Goal: Task Accomplishment & Management: Use online tool/utility

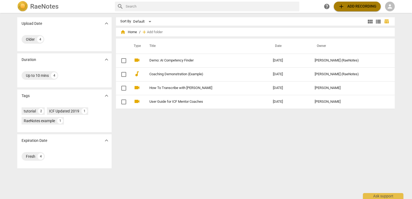
click at [342, 7] on span "add" at bounding box center [341, 6] width 6 height 6
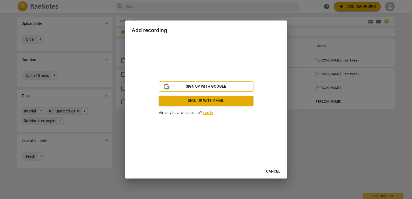
click at [240, 87] on span "Sign up with Google" at bounding box center [206, 86] width 86 height 5
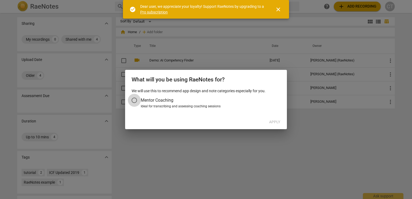
click at [134, 101] on input "Mentor Coaching" at bounding box center [134, 100] width 13 height 13
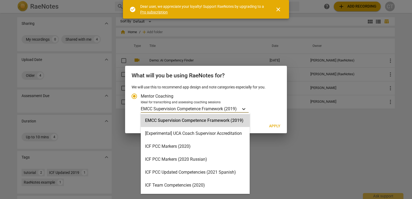
click at [245, 108] on icon "Account type" at bounding box center [243, 108] width 5 height 5
click at [0, 0] on input "Ideal for transcribing and assessing coaching sessions 16 results available. Us…" at bounding box center [0, 0] width 0 height 0
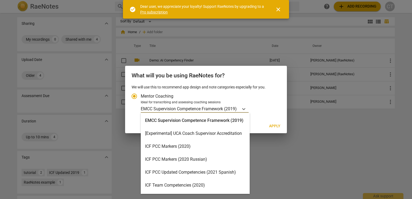
click at [192, 144] on div "ICF PCC Markers (2020)" at bounding box center [195, 146] width 109 height 13
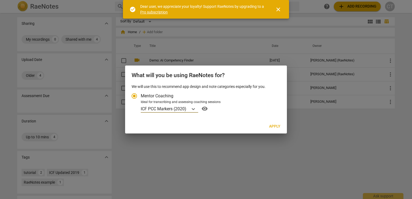
click at [277, 125] on span "Apply" at bounding box center [274, 126] width 11 height 5
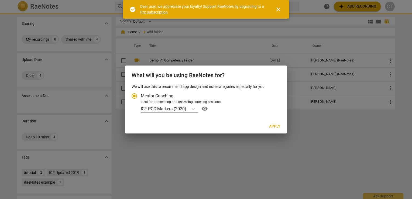
radio input "false"
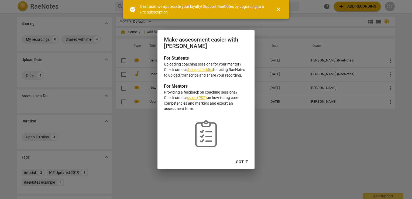
click at [202, 71] on link "5-step checklist" at bounding box center [200, 69] width 26 height 4
click at [239, 163] on span "Got it" at bounding box center [242, 161] width 12 height 5
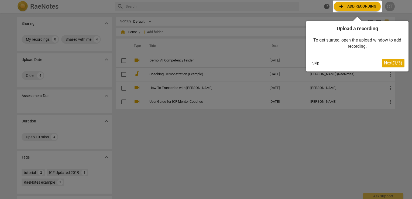
click at [384, 63] on span "Next ( 1 / 3 )" at bounding box center [393, 62] width 18 height 5
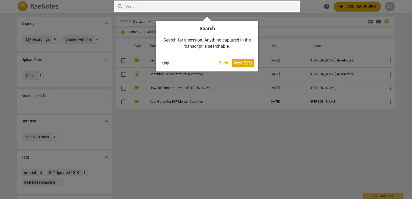
click at [246, 63] on span "Next ( 2 / 3 )" at bounding box center [243, 62] width 18 height 5
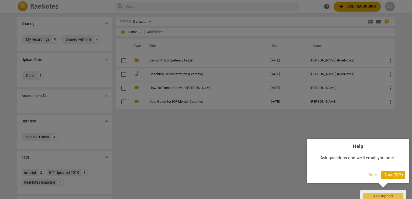
click at [386, 174] on span "Done ( 3 / 3 )" at bounding box center [394, 174] width 20 height 5
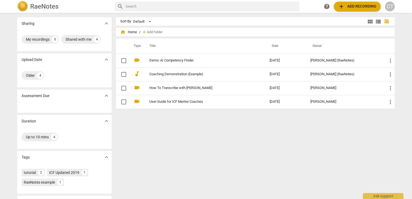
click at [354, 7] on span "add Add recording" at bounding box center [357, 6] width 38 height 6
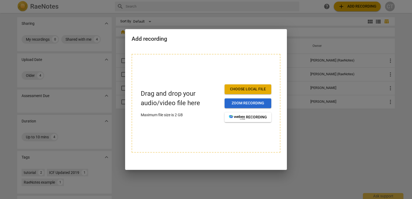
click at [249, 102] on span "Zoom recording" at bounding box center [248, 103] width 38 height 5
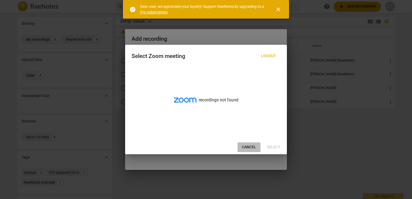
click at [249, 150] on button "Cancel" at bounding box center [249, 147] width 23 height 10
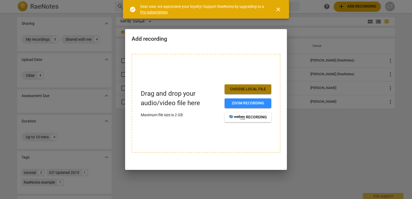
click at [244, 91] on span "Choose local file" at bounding box center [248, 89] width 38 height 5
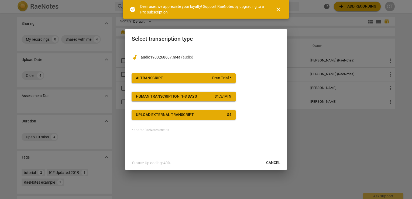
click at [215, 78] on span "Free Trial *" at bounding box center [221, 78] width 19 height 5
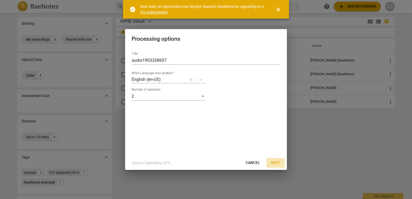
click at [275, 163] on span "Next" at bounding box center [276, 162] width 10 height 5
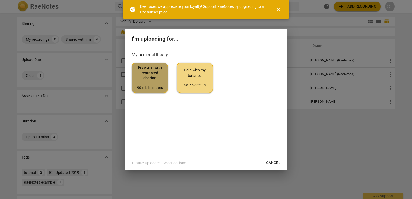
click at [147, 81] on span "Free trial with restricted sharing 90 trial minutes" at bounding box center [149, 77] width 27 height 25
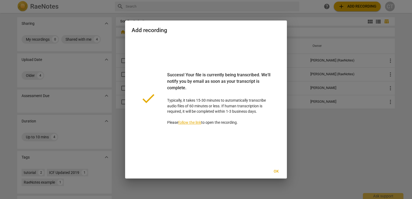
click at [190, 122] on link "follow the link" at bounding box center [189, 122] width 23 height 4
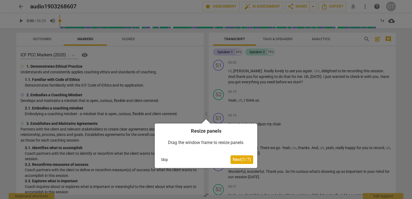
click at [243, 161] on span "Next ( 1 / 7 )" at bounding box center [242, 159] width 18 height 5
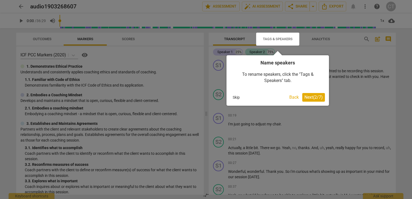
click at [310, 97] on span "Next ( 2 / 7 )" at bounding box center [314, 97] width 18 height 5
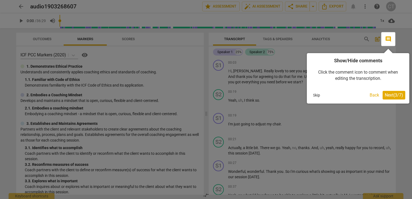
click at [389, 96] on span "Next ( 3 / 7 )" at bounding box center [394, 95] width 18 height 5
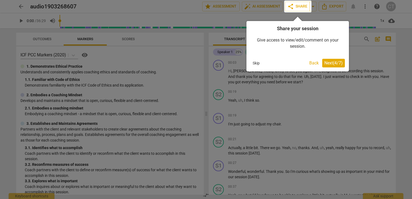
click at [333, 62] on span "Next ( 4 / 7 )" at bounding box center [334, 62] width 18 height 5
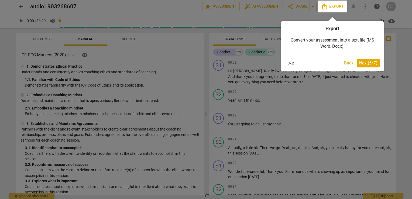
click at [364, 64] on span "Next ( 5 / 7 )" at bounding box center [368, 62] width 18 height 5
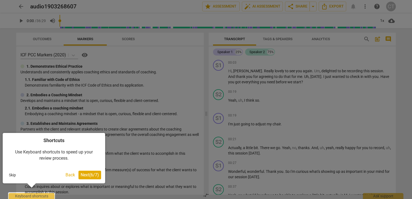
click at [84, 174] on span "Next ( 6 / 7 )" at bounding box center [90, 174] width 18 height 5
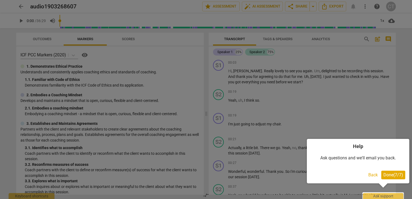
click at [395, 174] on span "Done ( 7 / 7 )" at bounding box center [394, 174] width 20 height 5
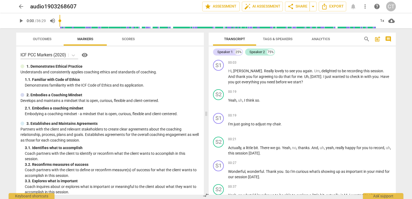
click at [272, 37] on span "Tags & Speakers" at bounding box center [278, 39] width 30 height 4
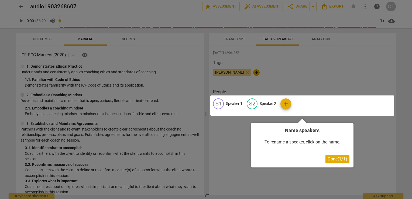
click at [337, 159] on span "Done ( 1 / 1 )" at bounding box center [338, 158] width 20 height 5
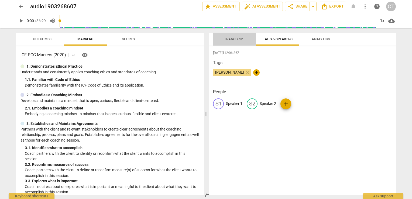
click at [232, 41] on span "Transcript" at bounding box center [234, 39] width 21 height 4
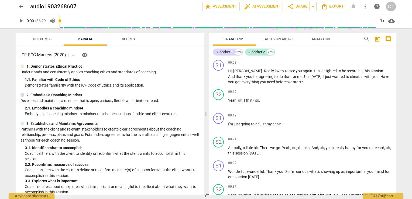
click at [274, 36] on span "Tags & Speakers" at bounding box center [278, 39] width 43 height 7
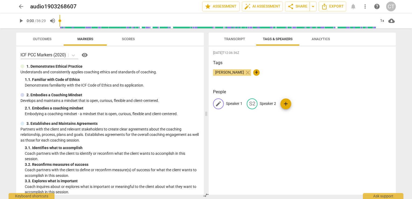
click at [238, 102] on p "Speaker 1" at bounding box center [234, 104] width 16 height 6
type input "Claire"
click at [299, 102] on p "Speaker 2" at bounding box center [303, 104] width 16 height 6
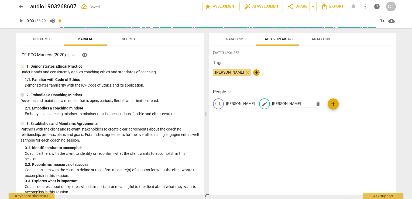
type input "Sam"
click at [328, 152] on div "2025-09-24T12:06:36Z Tags Claire Thomas close + People CL Claire edit Sam delet…" at bounding box center [302, 120] width 187 height 148
click at [221, 40] on span "Transcript" at bounding box center [235, 39] width 34 height 7
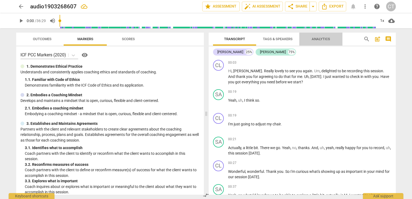
click at [315, 38] on span "Analytics" at bounding box center [321, 39] width 18 height 4
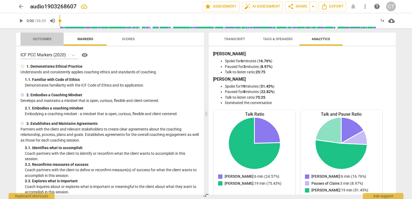
click at [37, 36] on span "Outcomes" at bounding box center [42, 39] width 32 height 7
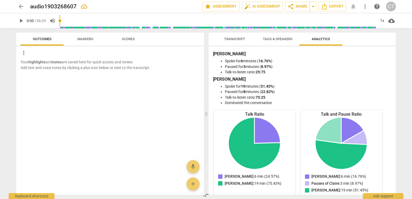
click at [120, 39] on span "Scores" at bounding box center [128, 39] width 26 height 7
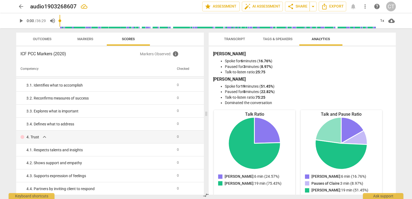
scroll to position [55, 0]
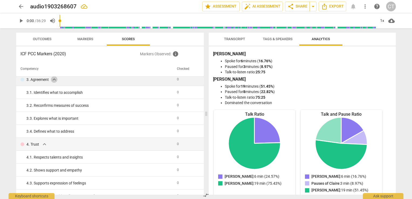
click at [55, 80] on span "expand_more" at bounding box center [54, 79] width 6 height 6
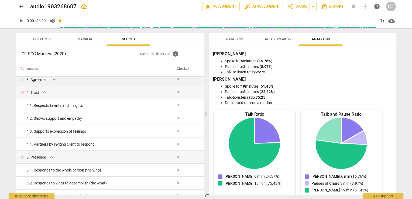
click at [55, 80] on span "expand_more" at bounding box center [54, 79] width 6 height 6
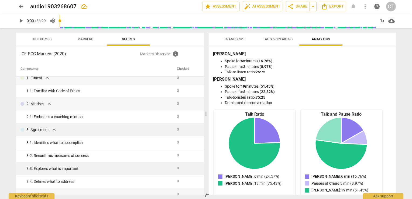
scroll to position [0, 0]
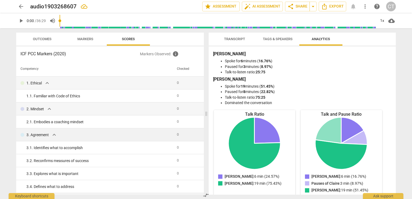
click at [86, 39] on span "Markers" at bounding box center [85, 39] width 16 height 4
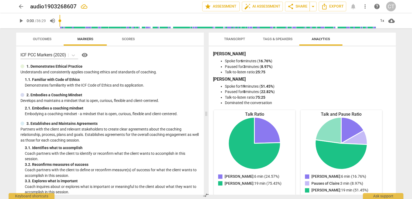
click at [43, 39] on span "Outcomes" at bounding box center [42, 39] width 19 height 4
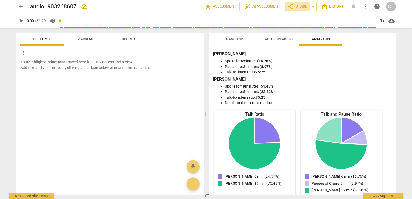
click at [298, 6] on span "share Share" at bounding box center [298, 6] width 20 height 6
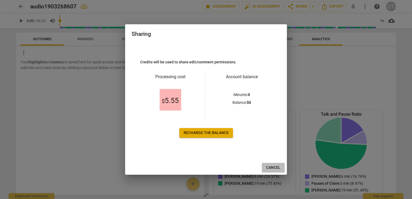
click at [271, 167] on span "Cancel" at bounding box center [273, 167] width 14 height 5
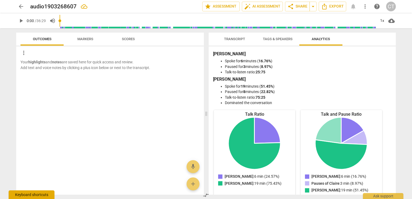
click at [22, 196] on div "Keyboard shortcuts" at bounding box center [32, 194] width 46 height 9
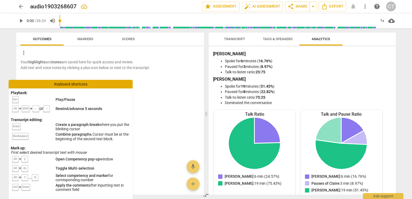
click at [155, 114] on div "Your highlights and notes are saved here for quick access and review. Add text …" at bounding box center [110, 126] width 188 height 135
click at [83, 38] on span "Markers" at bounding box center [85, 39] width 16 height 4
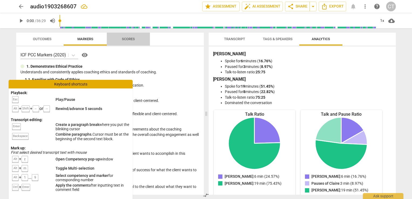
click at [130, 37] on span "Scores" at bounding box center [128, 39] width 13 height 4
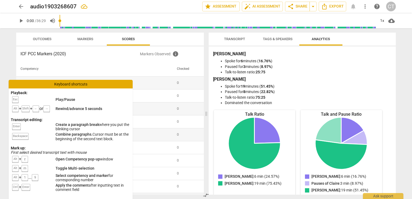
click at [243, 39] on span "Transcript" at bounding box center [234, 39] width 21 height 4
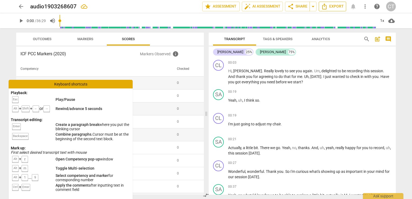
click at [331, 6] on span "Export" at bounding box center [332, 6] width 23 height 6
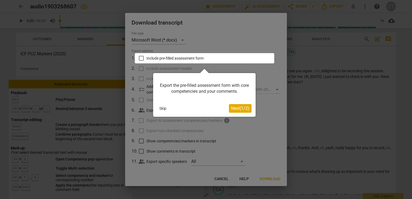
click at [235, 107] on span "Next ( 1 / 2 )" at bounding box center [240, 108] width 18 height 5
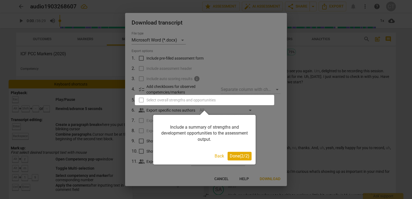
click at [219, 157] on button "Back" at bounding box center [220, 156] width 14 height 9
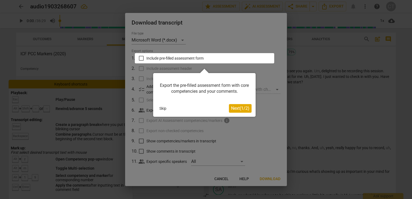
click at [236, 109] on span "Next ( 1 / 2 )" at bounding box center [240, 108] width 18 height 5
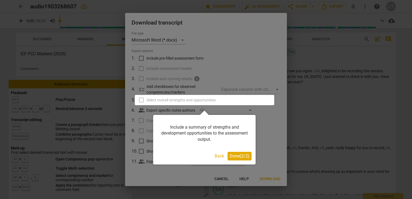
click at [217, 158] on button "Back" at bounding box center [220, 156] width 14 height 9
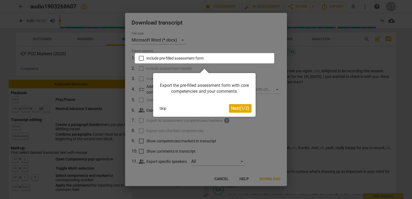
click at [165, 108] on button "Skip" at bounding box center [162, 108] width 11 height 8
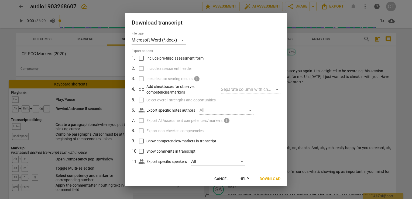
click at [223, 181] on span "Cancel" at bounding box center [221, 178] width 14 height 5
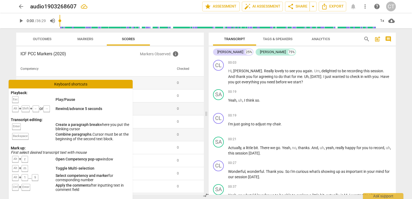
click at [21, 22] on span "play_arrow" at bounding box center [21, 21] width 6 height 6
click at [21, 22] on span "pause" at bounding box center [21, 21] width 6 height 6
type input "11"
